Goal: Information Seeking & Learning: Learn about a topic

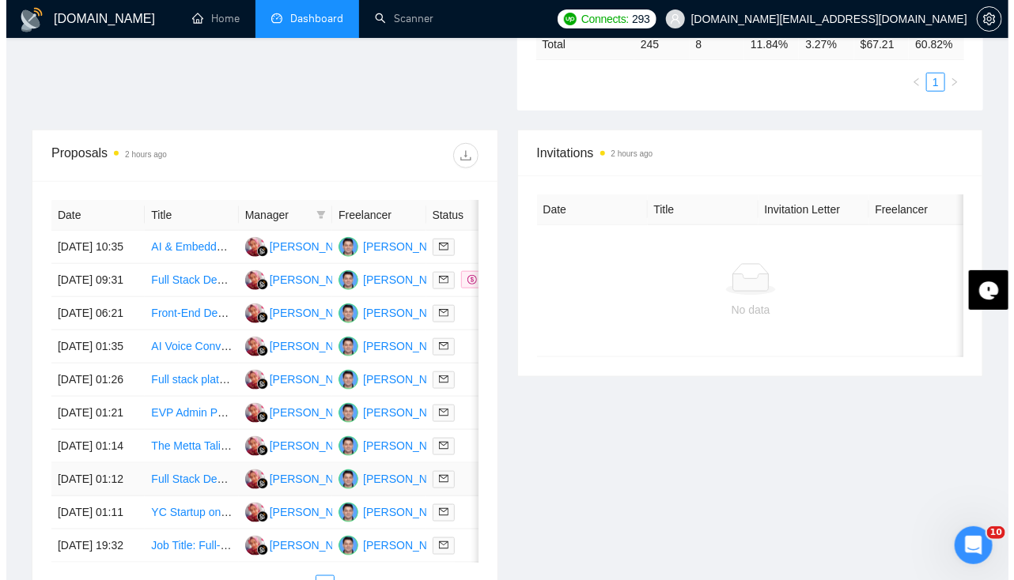
scroll to position [525, 0]
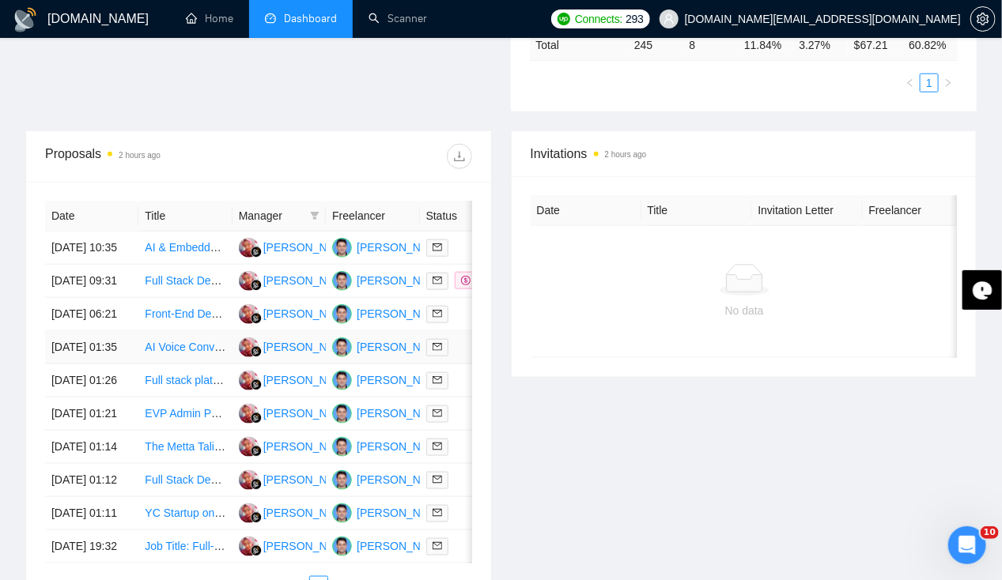
click at [92, 365] on td "[DATE] 01:35" at bounding box center [91, 347] width 93 height 33
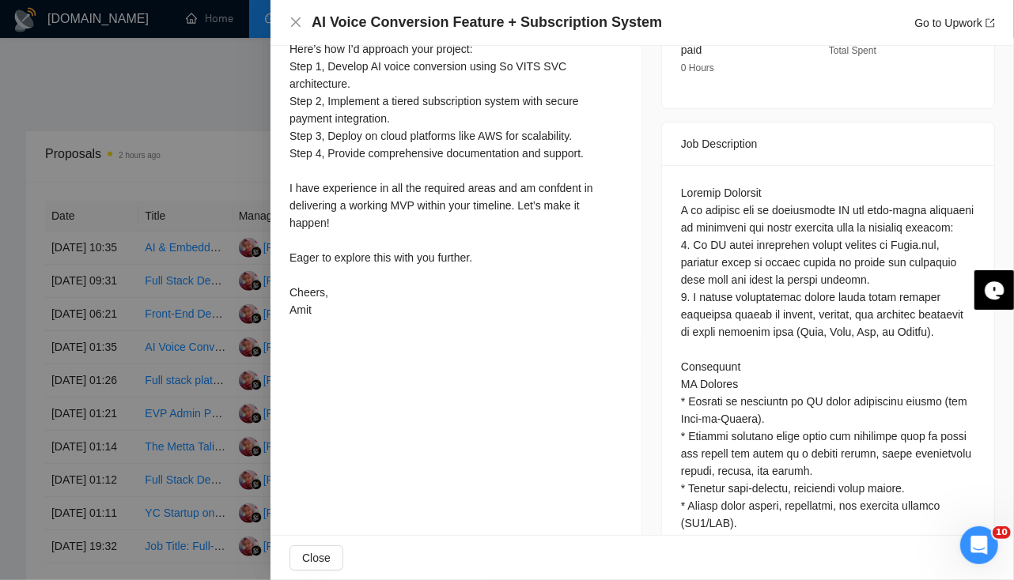
scroll to position [0, 0]
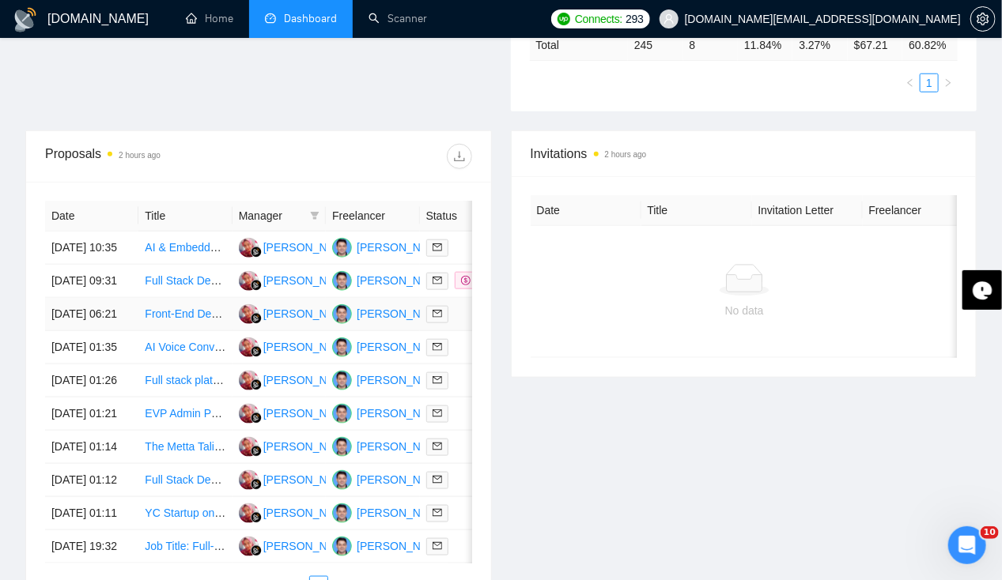
click at [88, 328] on td "06 Oct, 2025 06:21" at bounding box center [91, 314] width 93 height 33
click at [79, 265] on td "06 Oct, 2025 09:31" at bounding box center [91, 281] width 93 height 33
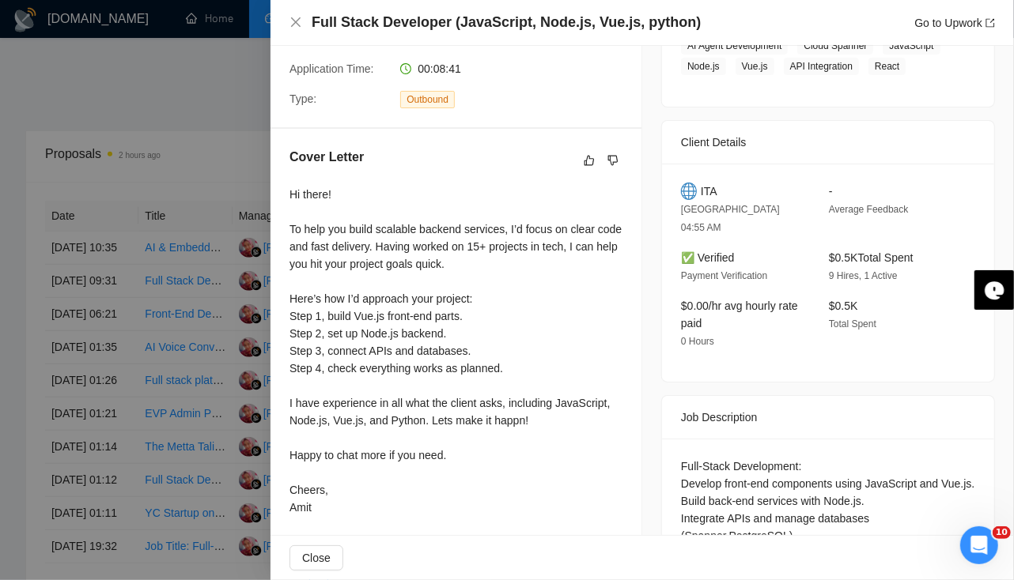
scroll to position [353, 0]
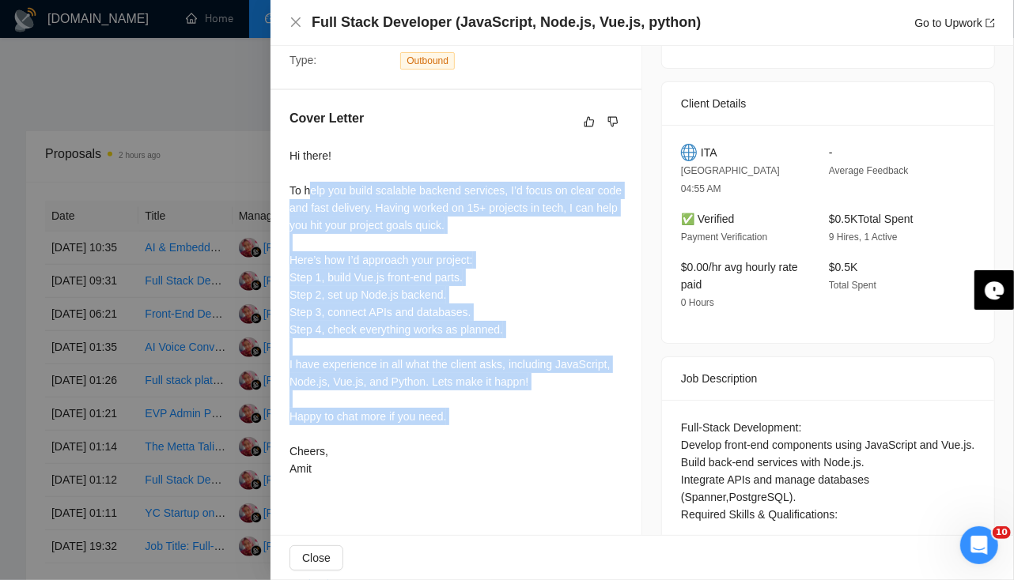
drag, startPoint x: 312, startPoint y: 195, endPoint x: 508, endPoint y: 441, distance: 314.6
click at [508, 441] on div "Hi there! To help you build scalable backend services, I’d focus on clear code …" at bounding box center [455, 312] width 333 height 331
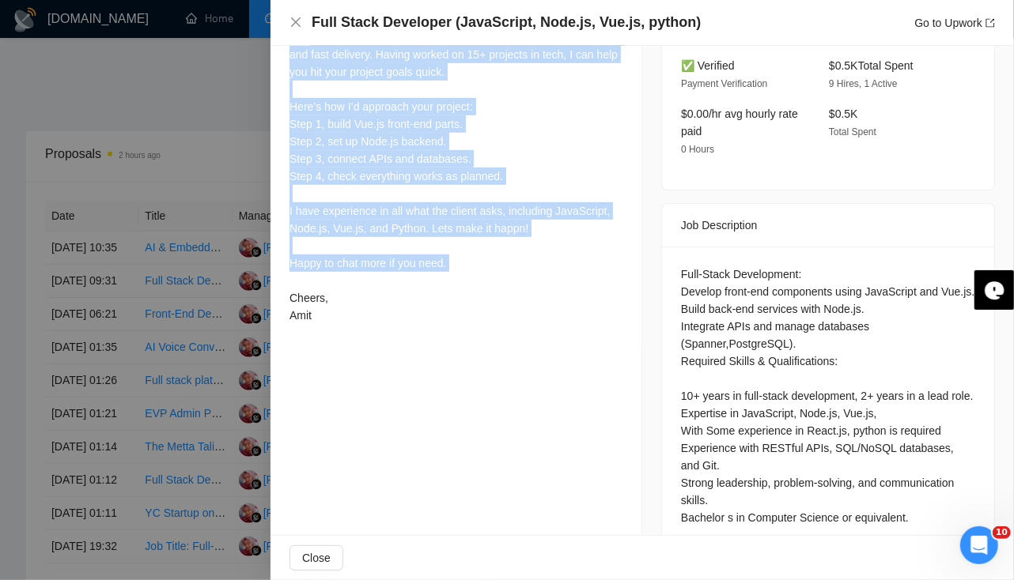
scroll to position [507, 0]
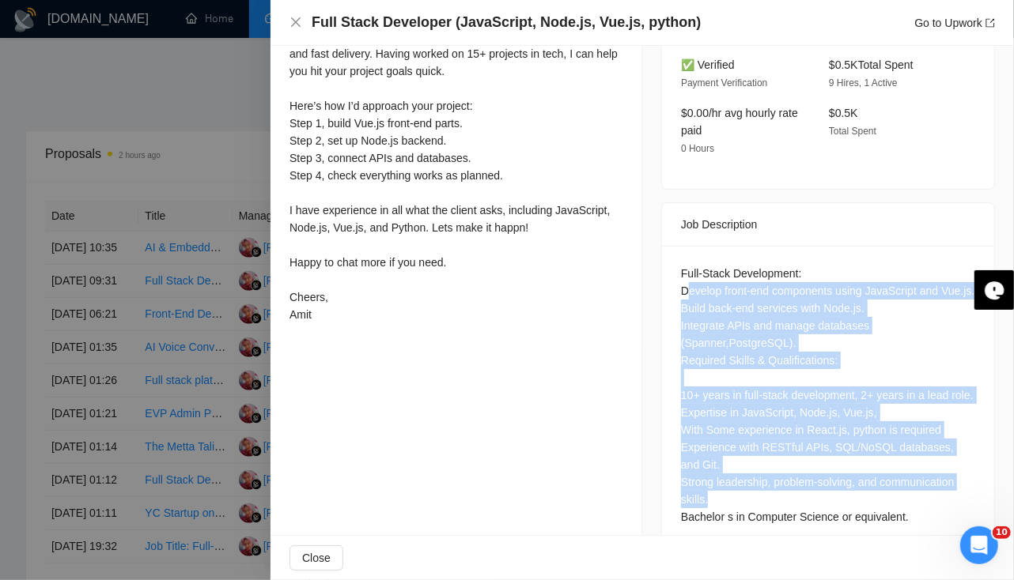
drag, startPoint x: 682, startPoint y: 260, endPoint x: 892, endPoint y: 515, distance: 330.3
click at [892, 515] on div "Full-Stack Development: Develop front-end components using JavaScript and Vue.j…" at bounding box center [828, 395] width 294 height 261
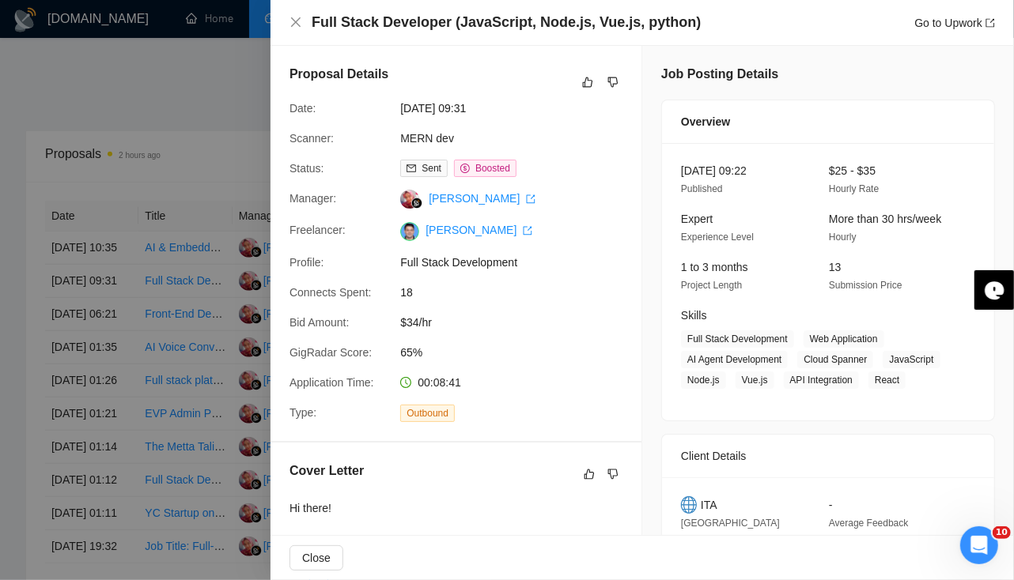
scroll to position [178, 0]
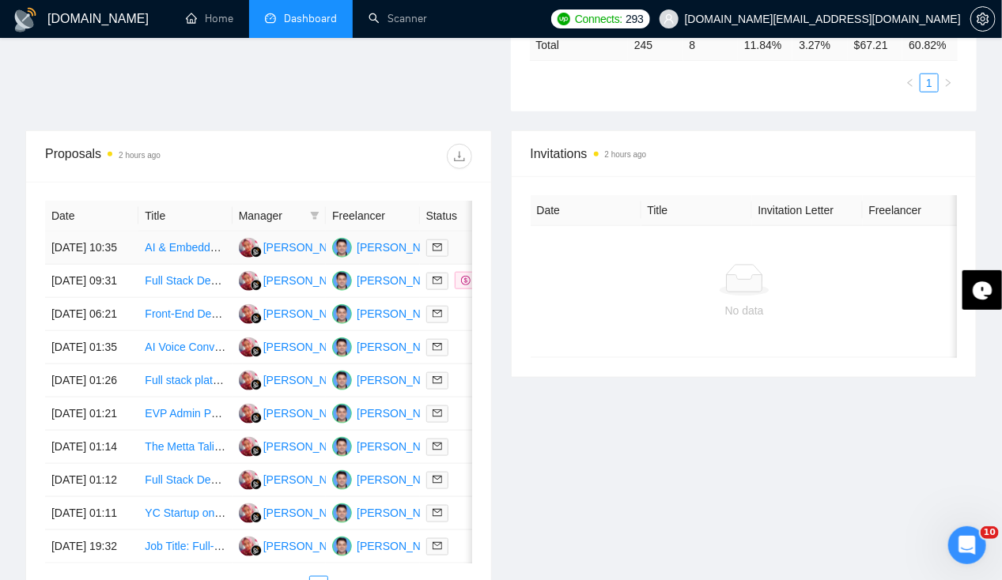
click at [118, 232] on td "06 Oct, 2025 10:35" at bounding box center [91, 248] width 93 height 33
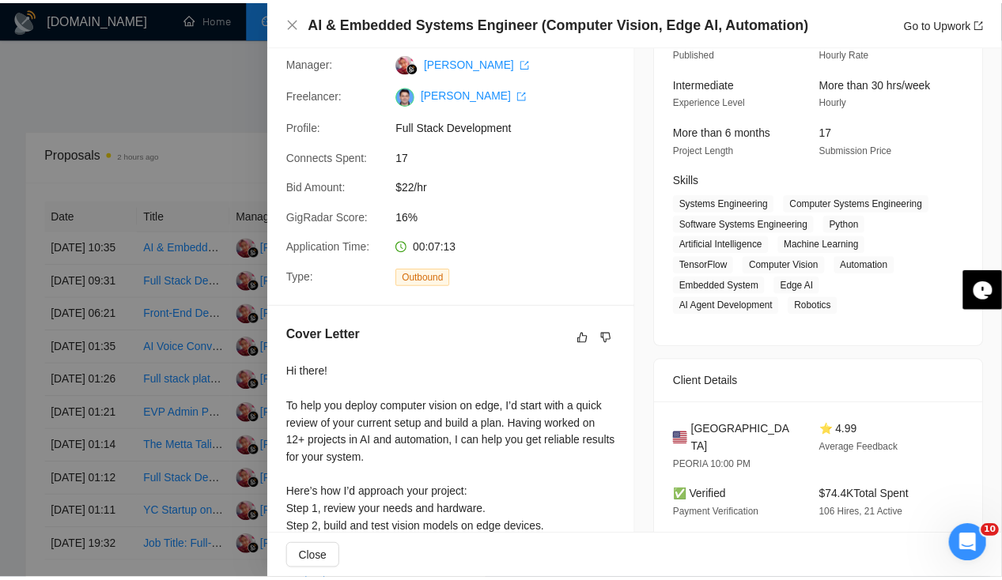
scroll to position [0, 0]
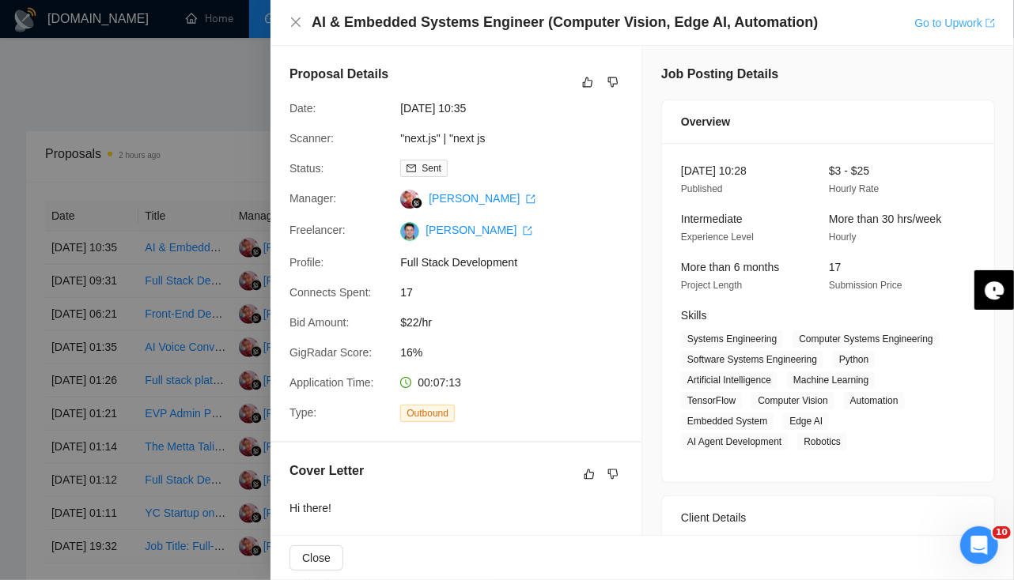
click at [944, 22] on link "Go to Upwork" at bounding box center [954, 23] width 81 height 13
click at [293, 22] on icon "close" at bounding box center [295, 22] width 13 height 13
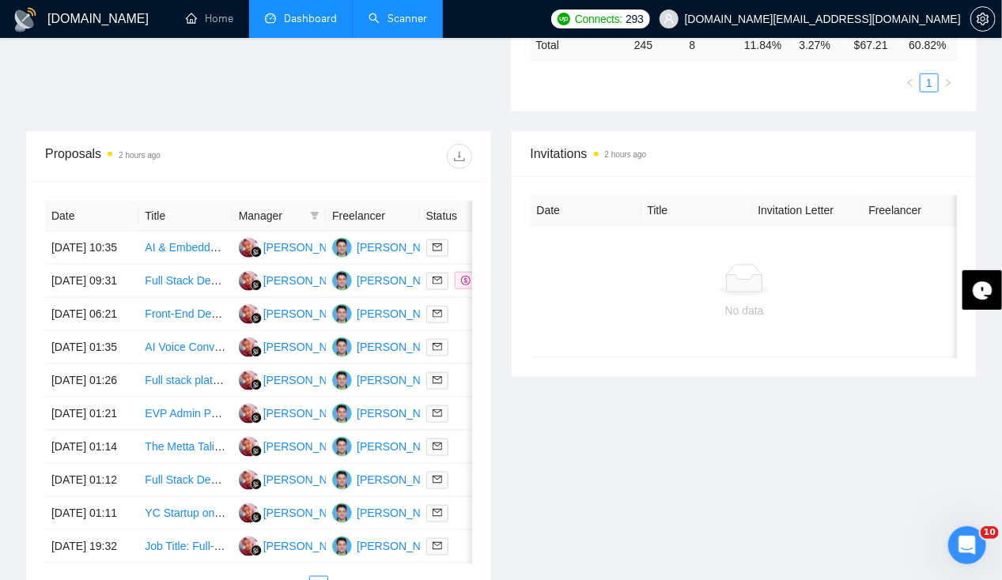
click at [406, 18] on link "Scanner" at bounding box center [398, 18] width 59 height 13
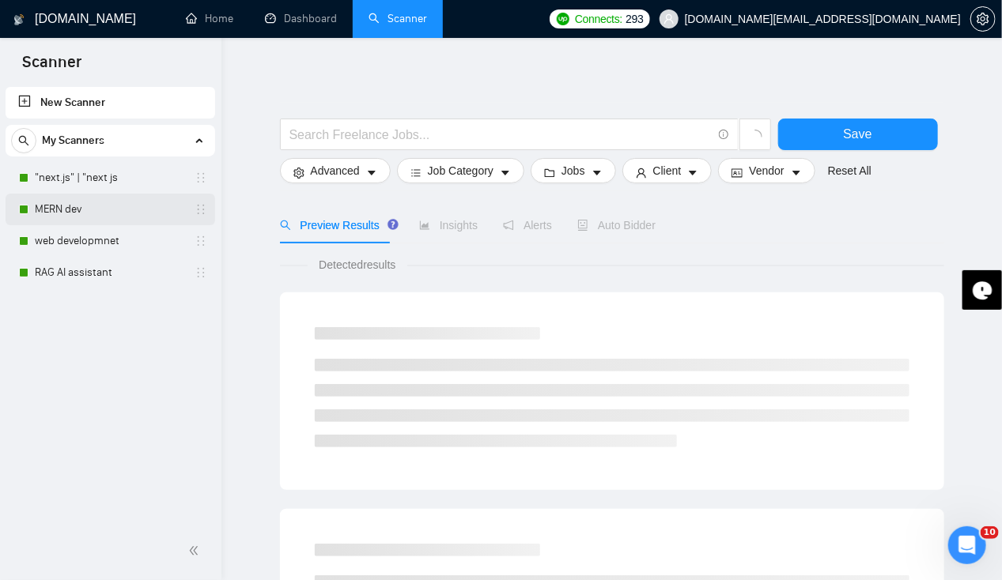
click at [70, 215] on link "MERN dev" at bounding box center [110, 210] width 150 height 32
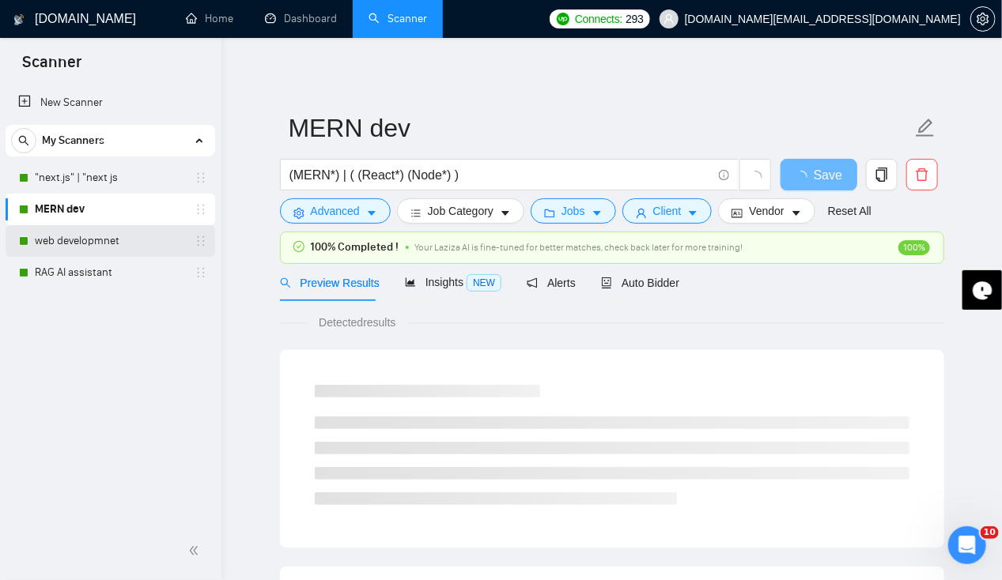
click at [83, 246] on link "web developmnet" at bounding box center [110, 241] width 150 height 32
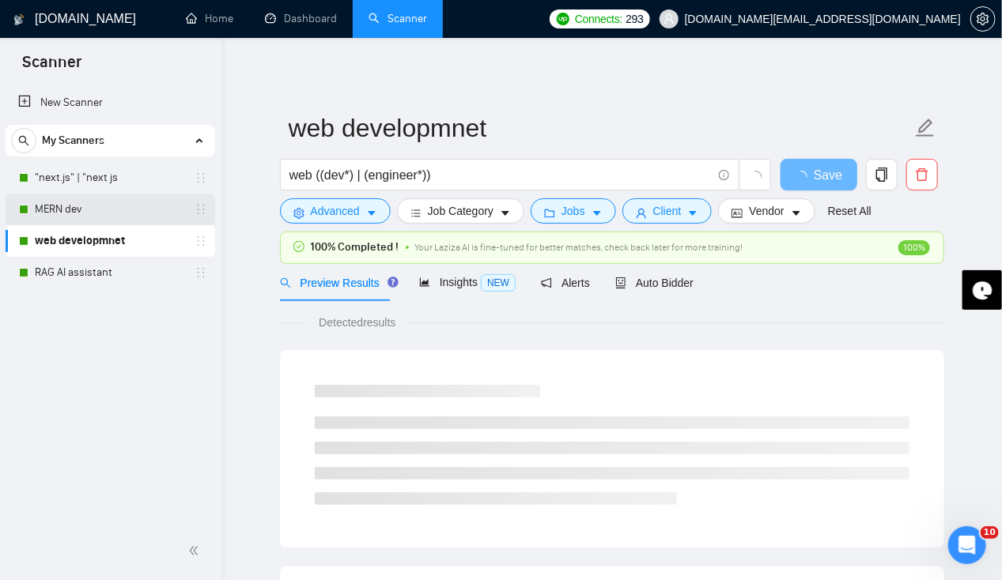
click at [70, 220] on link "MERN dev" at bounding box center [110, 210] width 150 height 32
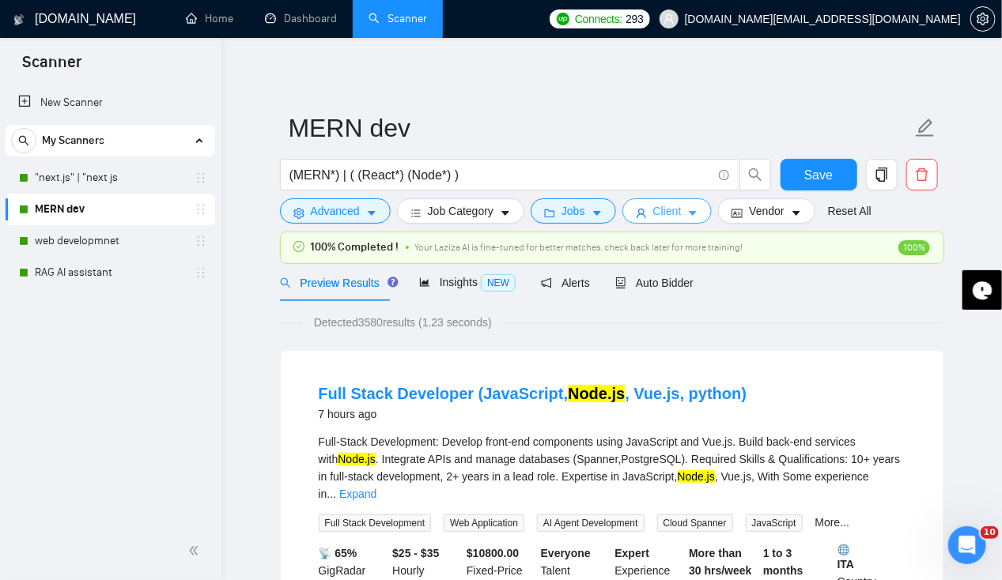
click at [694, 219] on button "Client" at bounding box center [667, 210] width 90 height 25
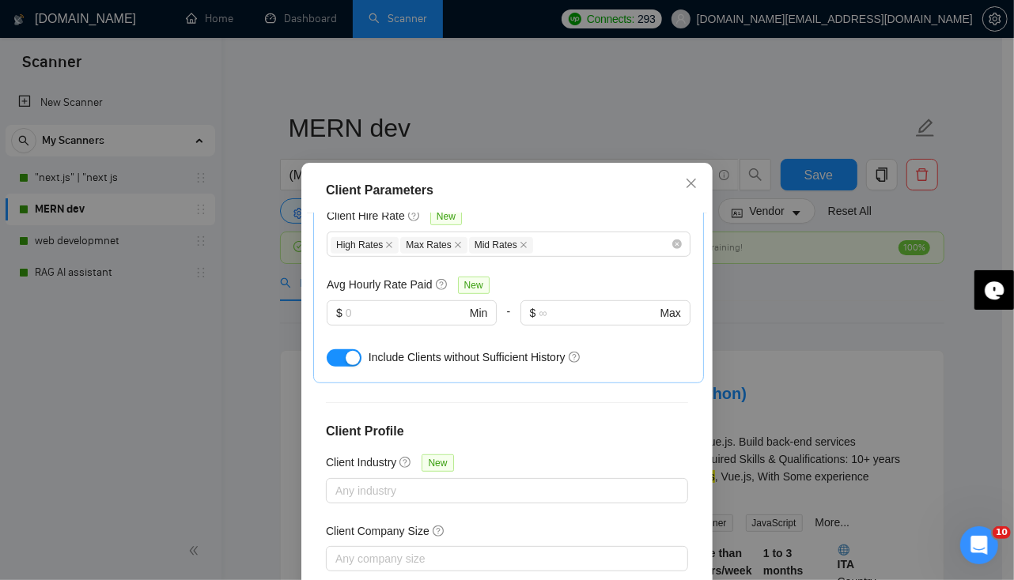
scroll to position [576, 0]
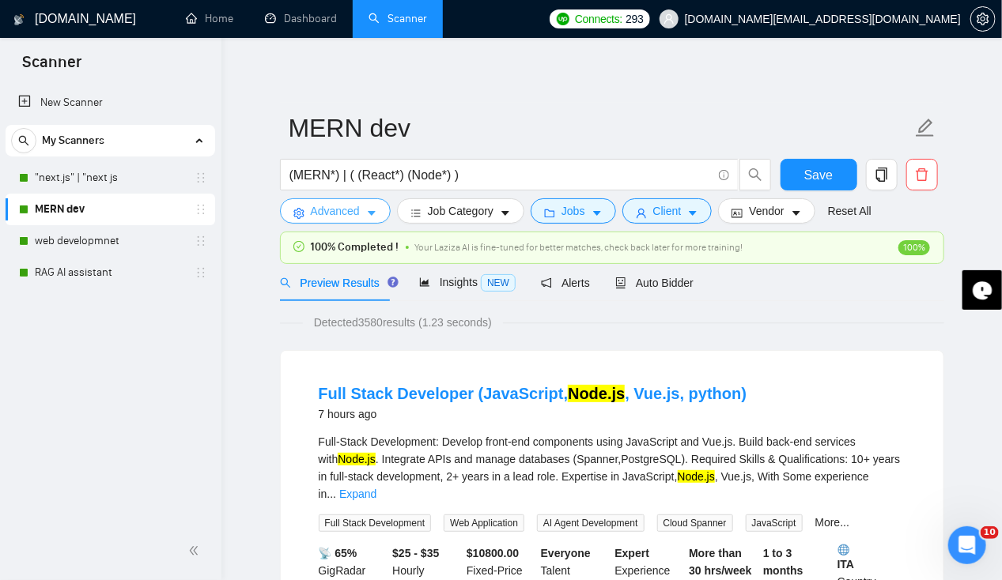
click at [372, 217] on icon "caret-down" at bounding box center [371, 213] width 11 height 11
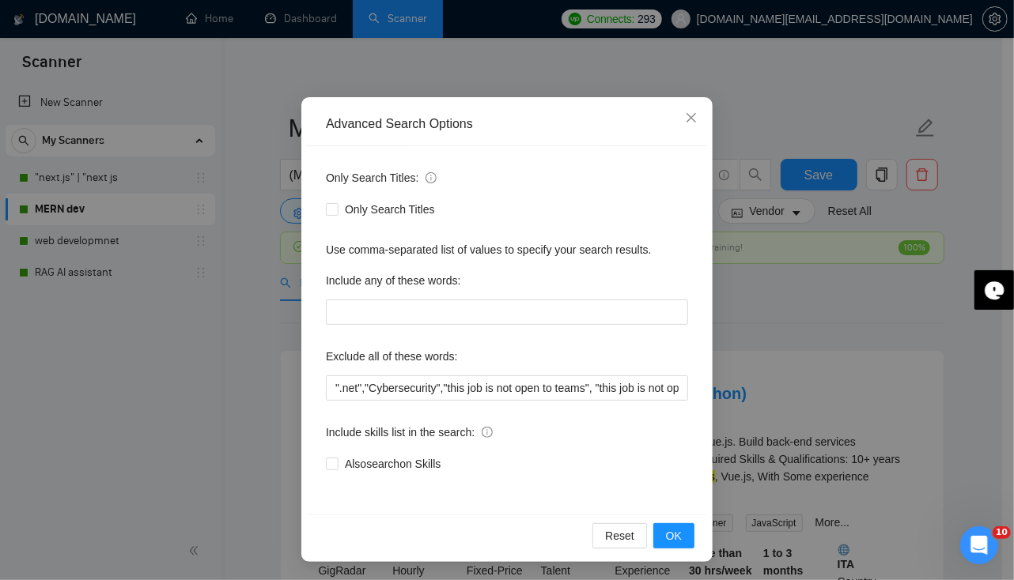
scroll to position [0, 0]
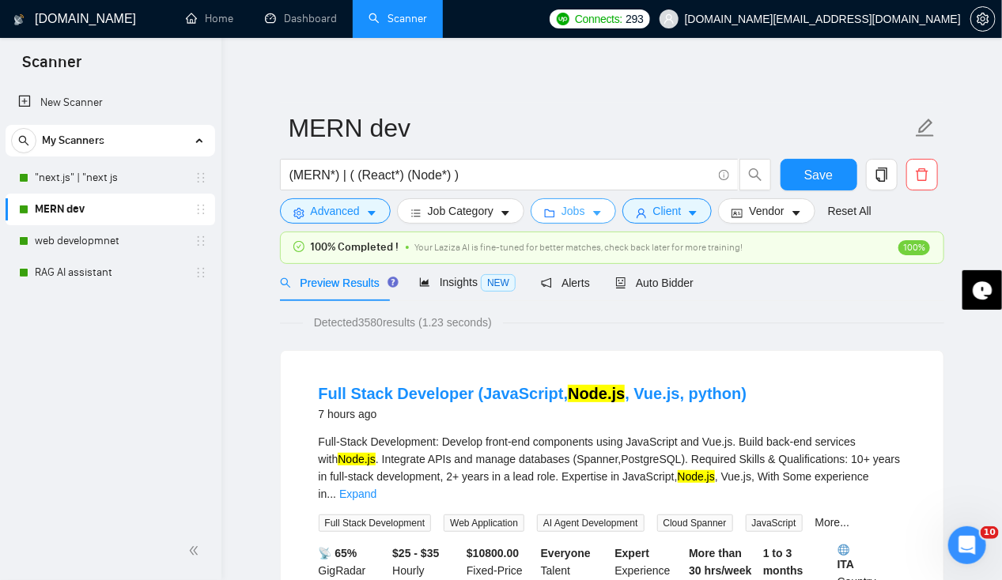
click at [571, 218] on span "Jobs" at bounding box center [573, 210] width 24 height 17
click at [127, 179] on link ""next.js" | "next js" at bounding box center [110, 178] width 150 height 32
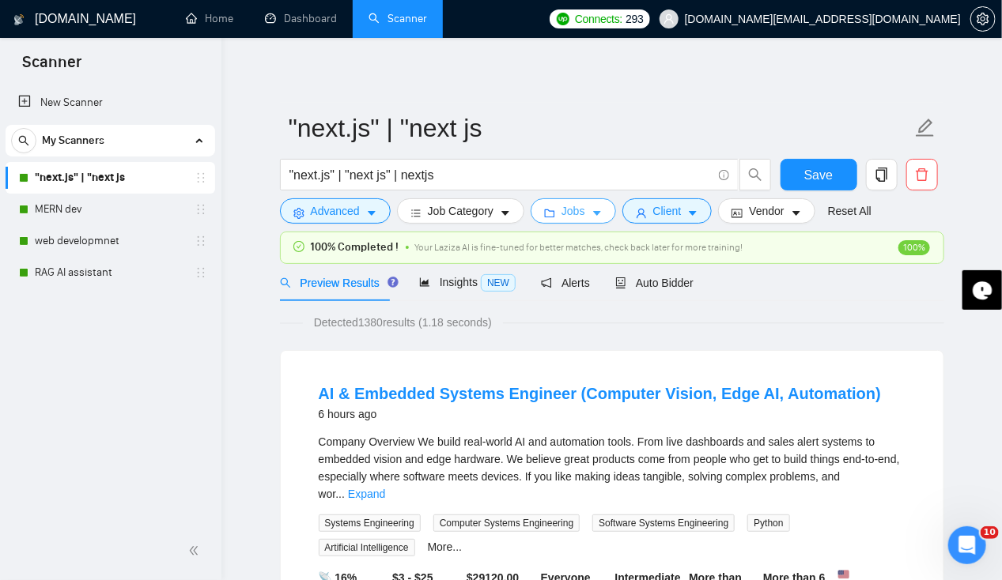
click at [565, 218] on span "Jobs" at bounding box center [573, 210] width 24 height 17
click at [63, 244] on link "web developmnet" at bounding box center [110, 241] width 150 height 32
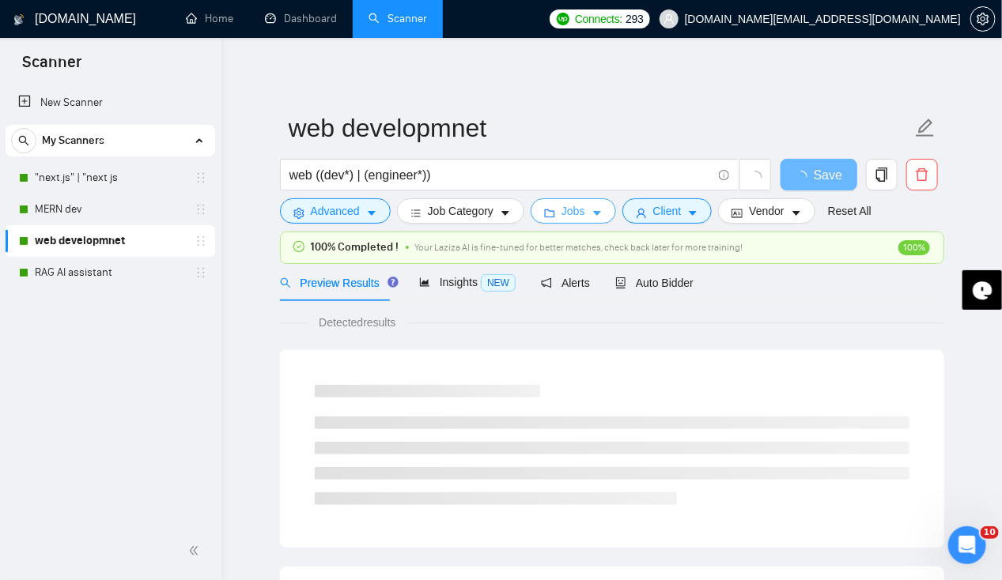
click at [592, 210] on icon "caret-down" at bounding box center [597, 213] width 11 height 11
click at [85, 272] on link "RAG AI assistant" at bounding box center [110, 273] width 150 height 32
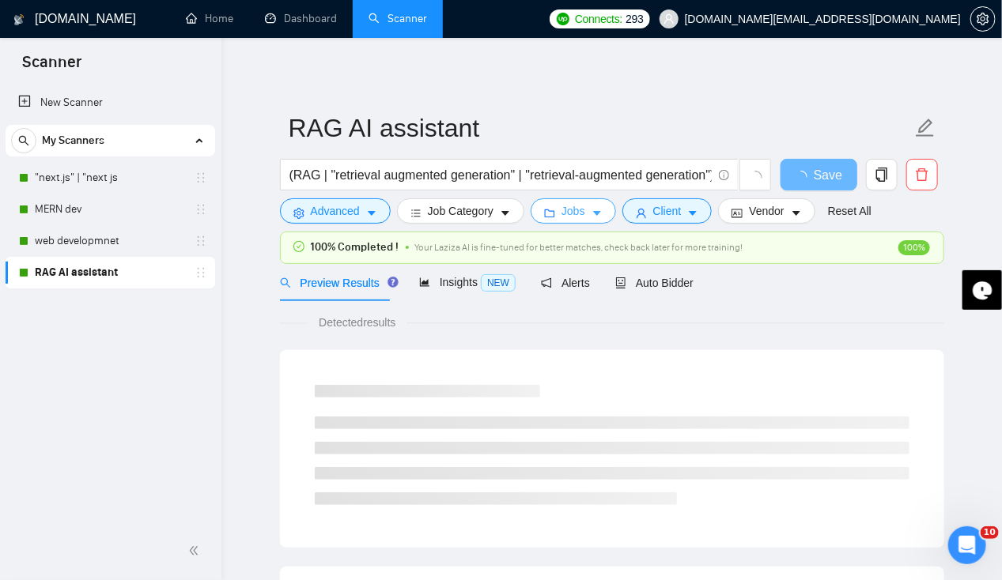
click at [592, 217] on icon "caret-down" at bounding box center [597, 213] width 11 height 11
click at [51, 212] on link "MERN dev" at bounding box center [110, 210] width 150 height 32
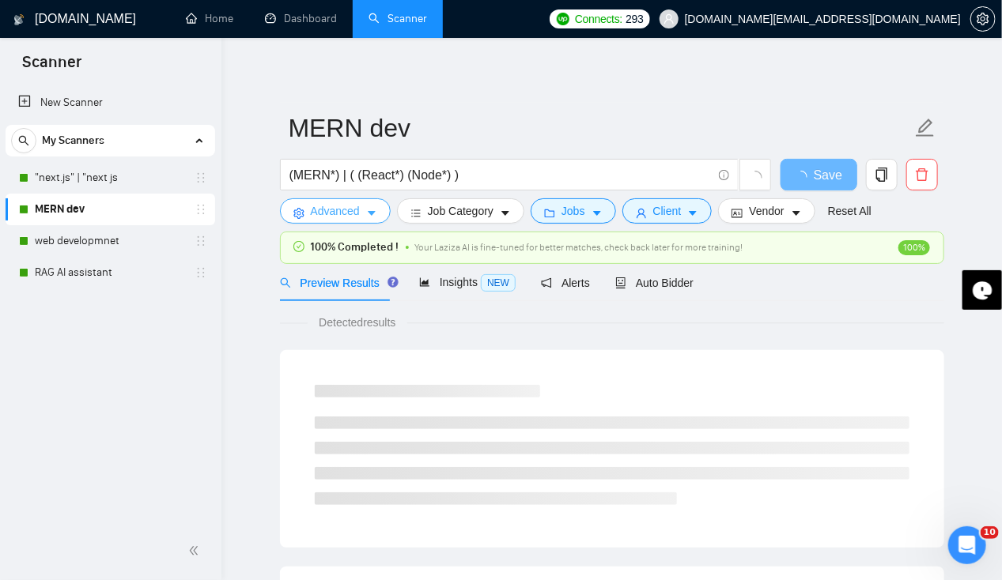
click at [353, 207] on span "Advanced" at bounding box center [335, 210] width 49 height 17
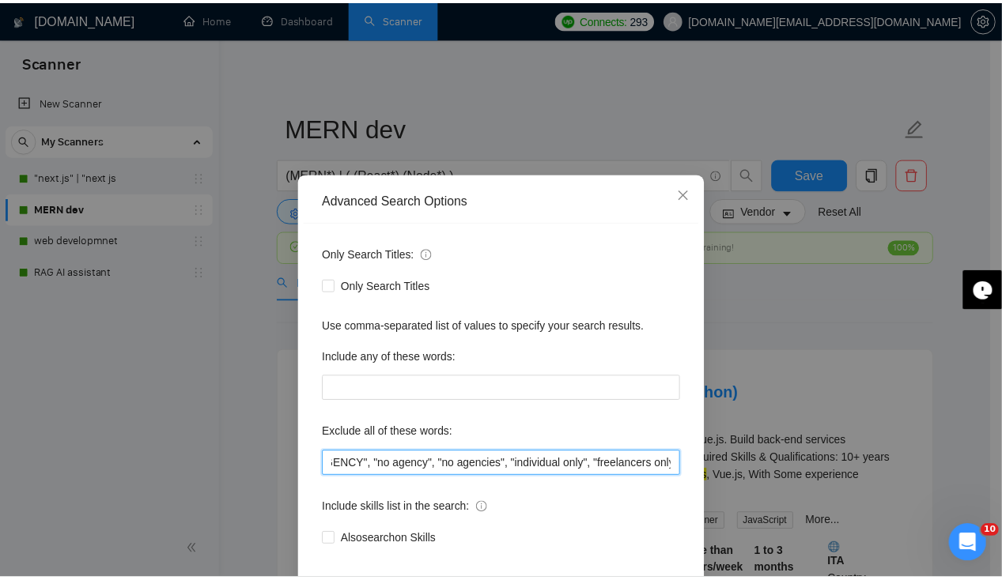
scroll to position [0, 1754]
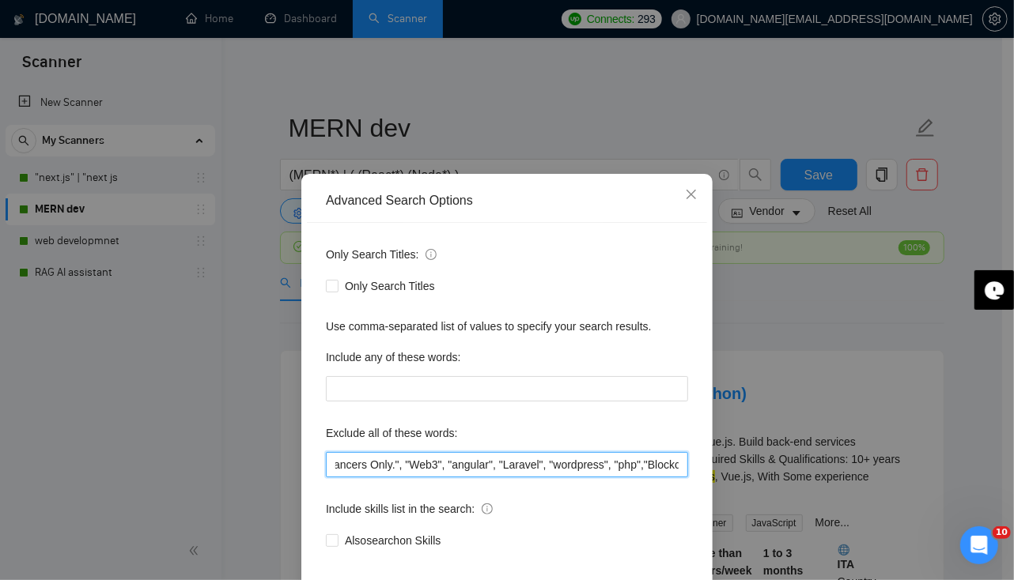
drag, startPoint x: 480, startPoint y: 468, endPoint x: 777, endPoint y: 477, distance: 297.5
click at [777, 477] on div "Advanced Search Options Only Search Titles: Only Search Titles Use comma-separa…" at bounding box center [507, 290] width 1014 height 580
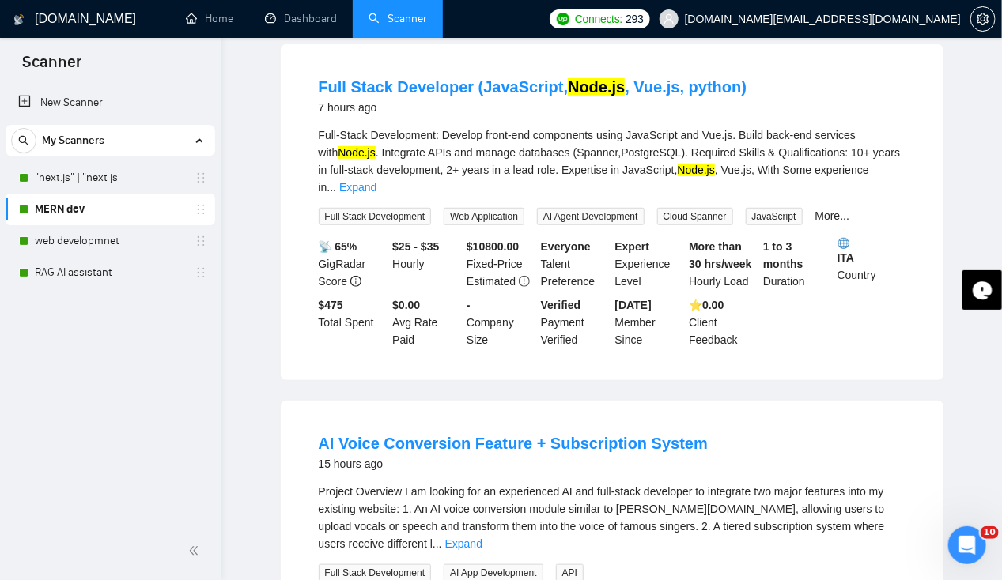
scroll to position [0, 0]
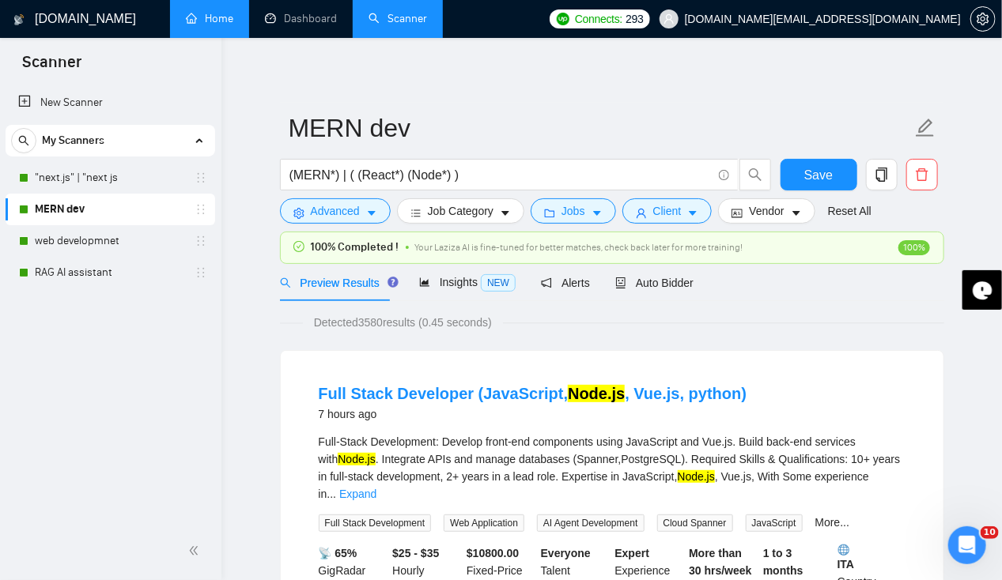
click at [210, 19] on link "Home" at bounding box center [209, 18] width 47 height 13
